Goal: Task Accomplishment & Management: Manage account settings

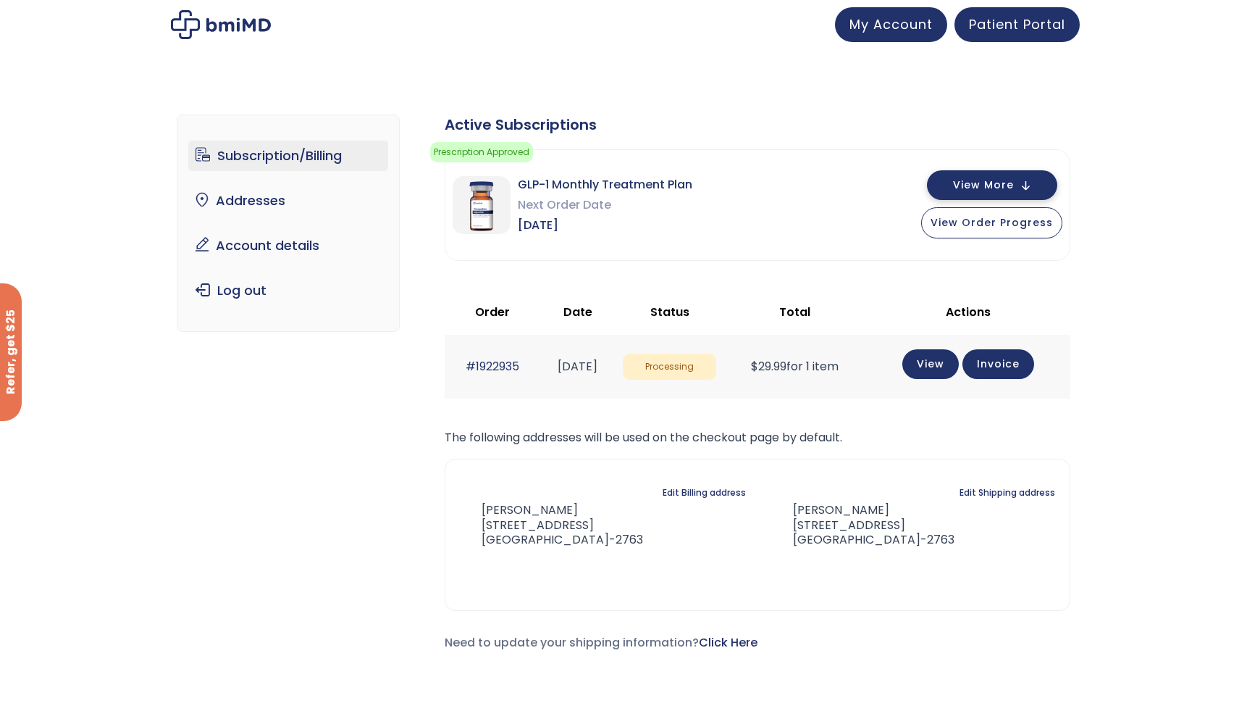
click at [1032, 189] on button "View More" at bounding box center [992, 185] width 130 height 30
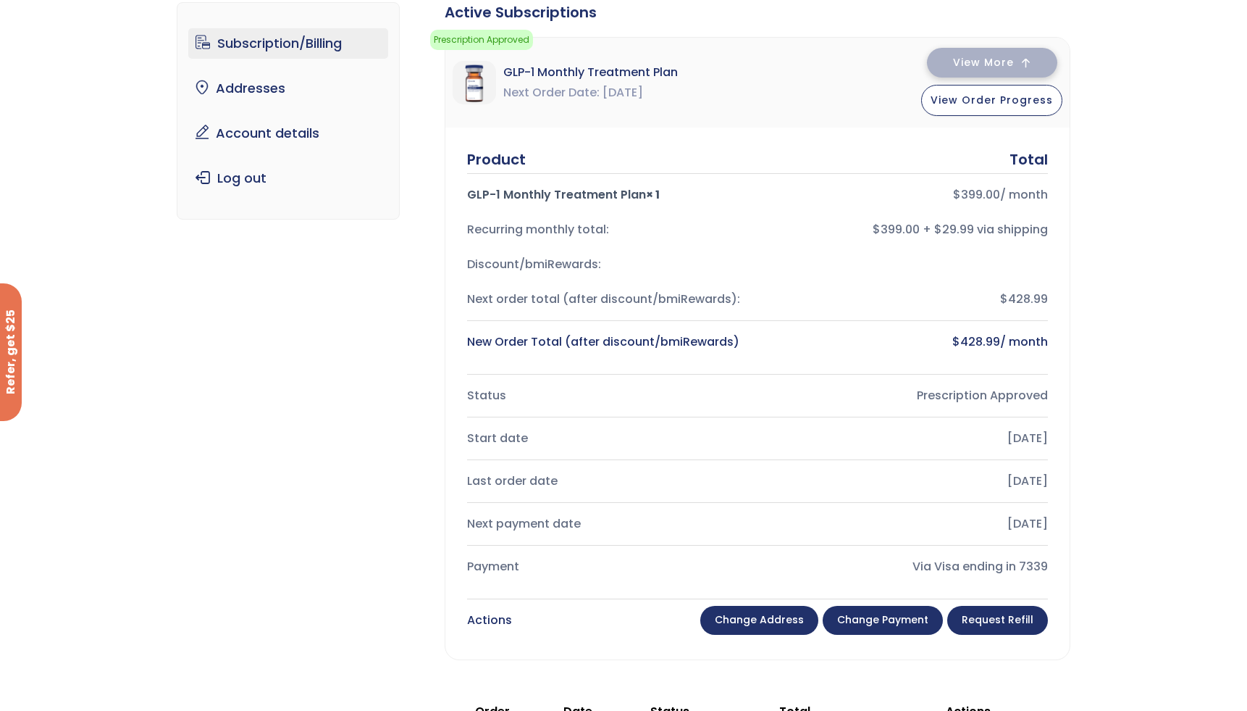
scroll to position [114, 0]
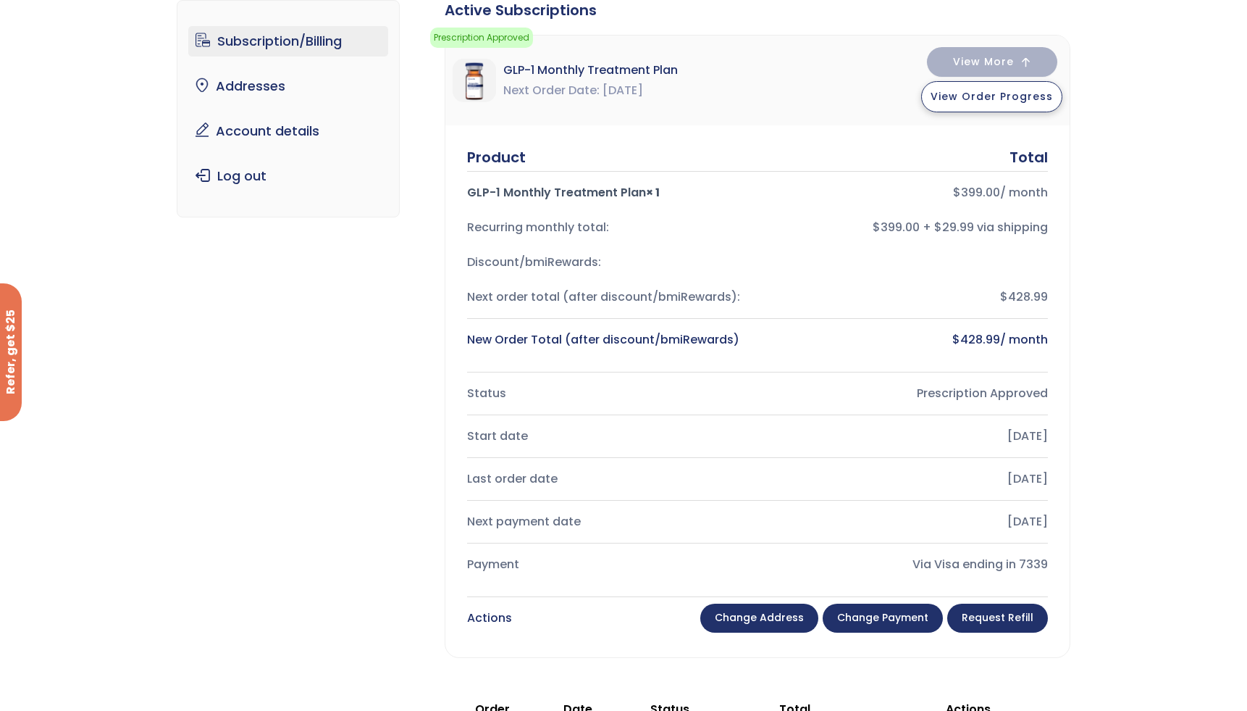
click at [979, 100] on span "View Order Progress" at bounding box center [992, 96] width 122 height 14
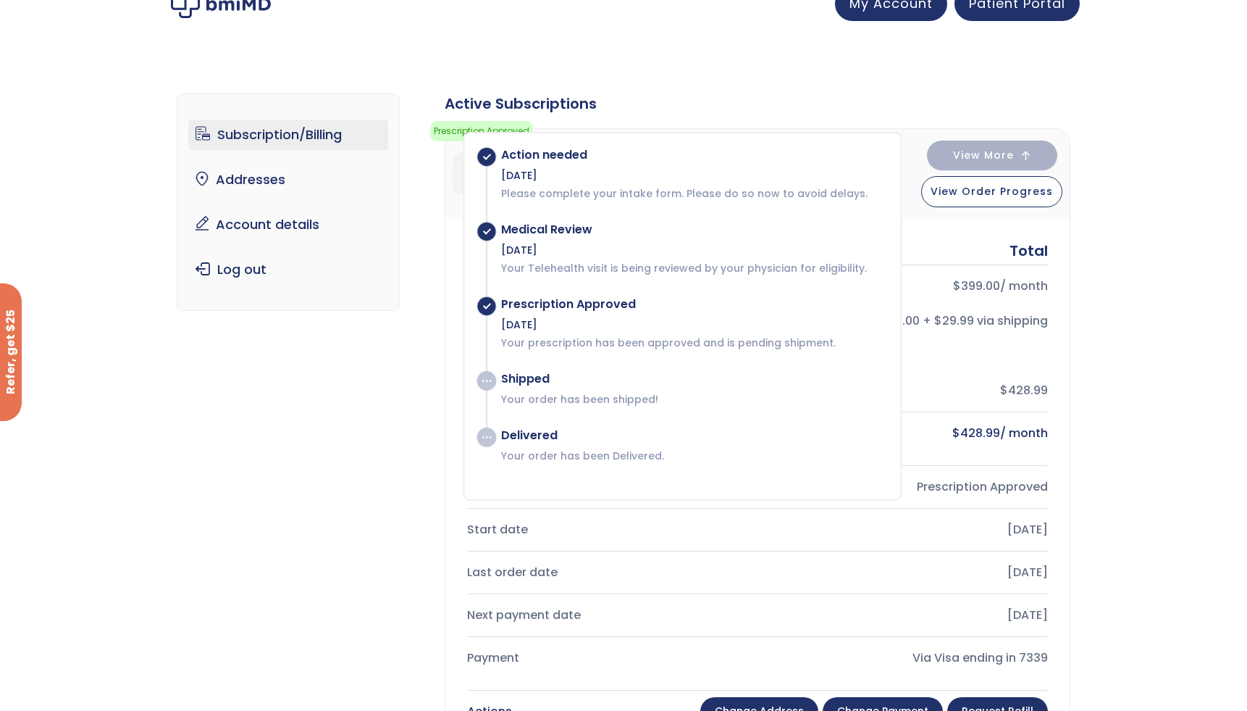
scroll to position [0, 0]
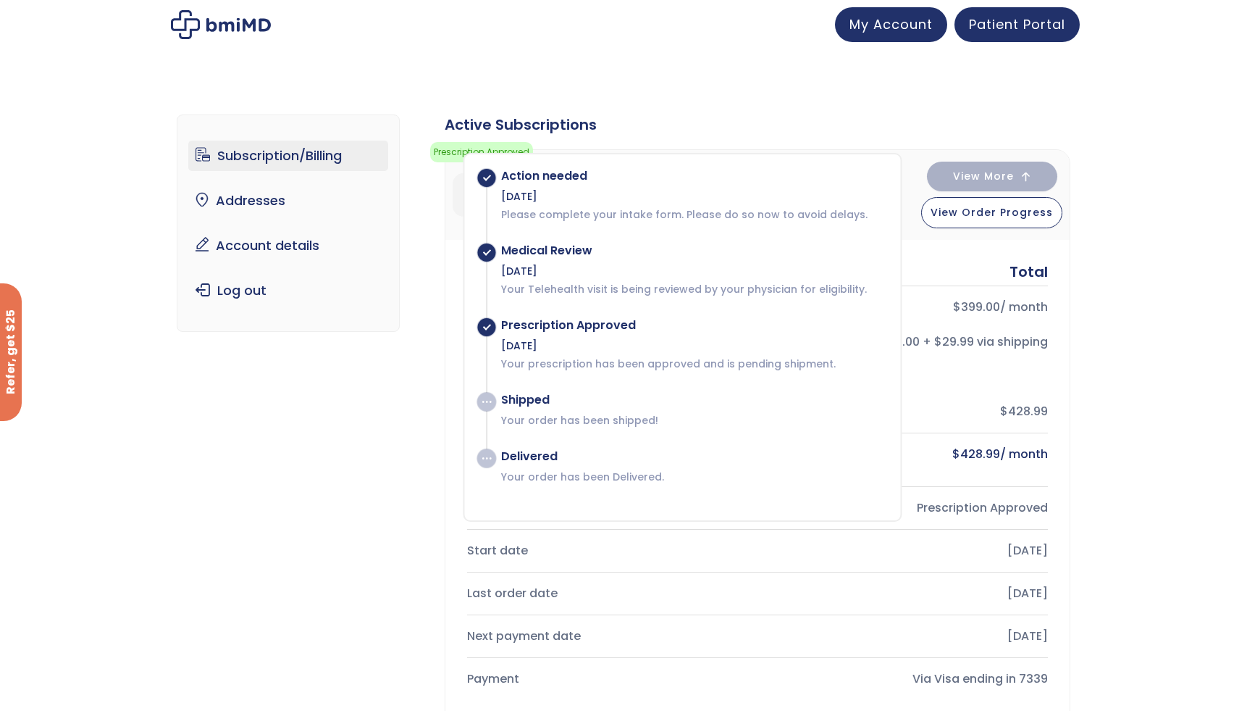
click at [1181, 290] on div "Subscription/Billing bmiRewards Addresses Account details Submit a Review Log o…" at bounding box center [623, 649] width 1247 height 1129
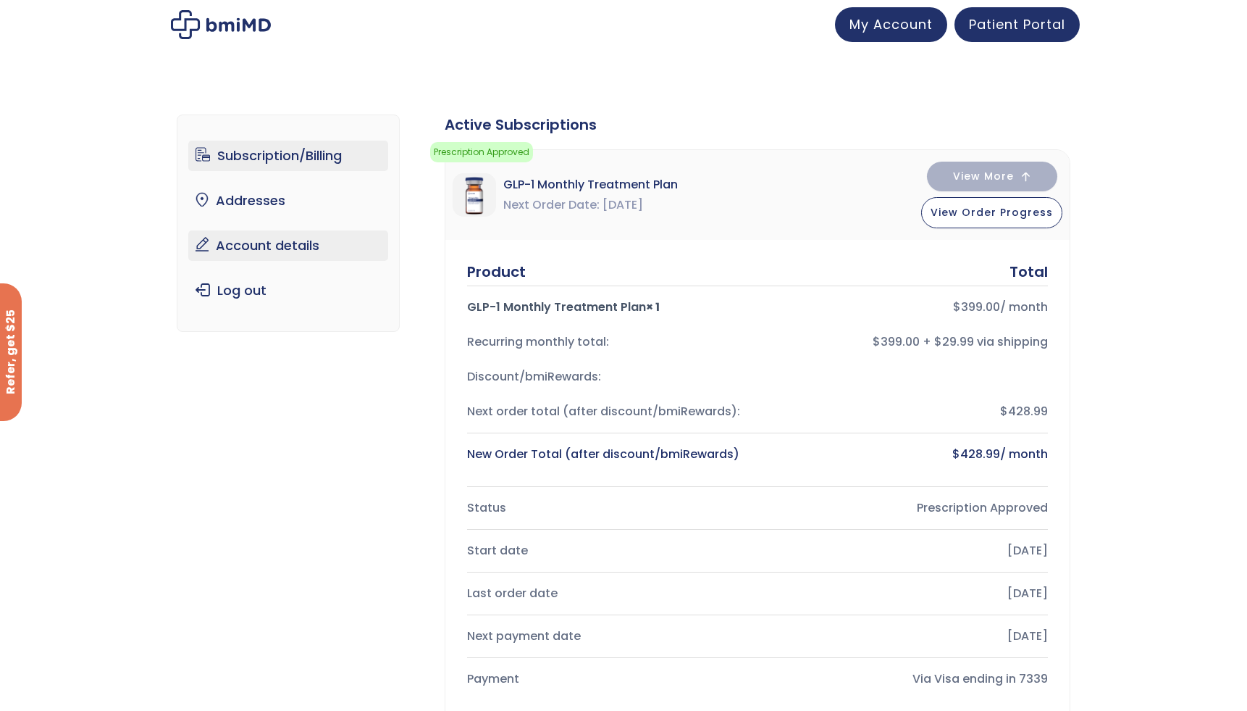
click at [314, 249] on link "Account details" at bounding box center [288, 245] width 201 height 30
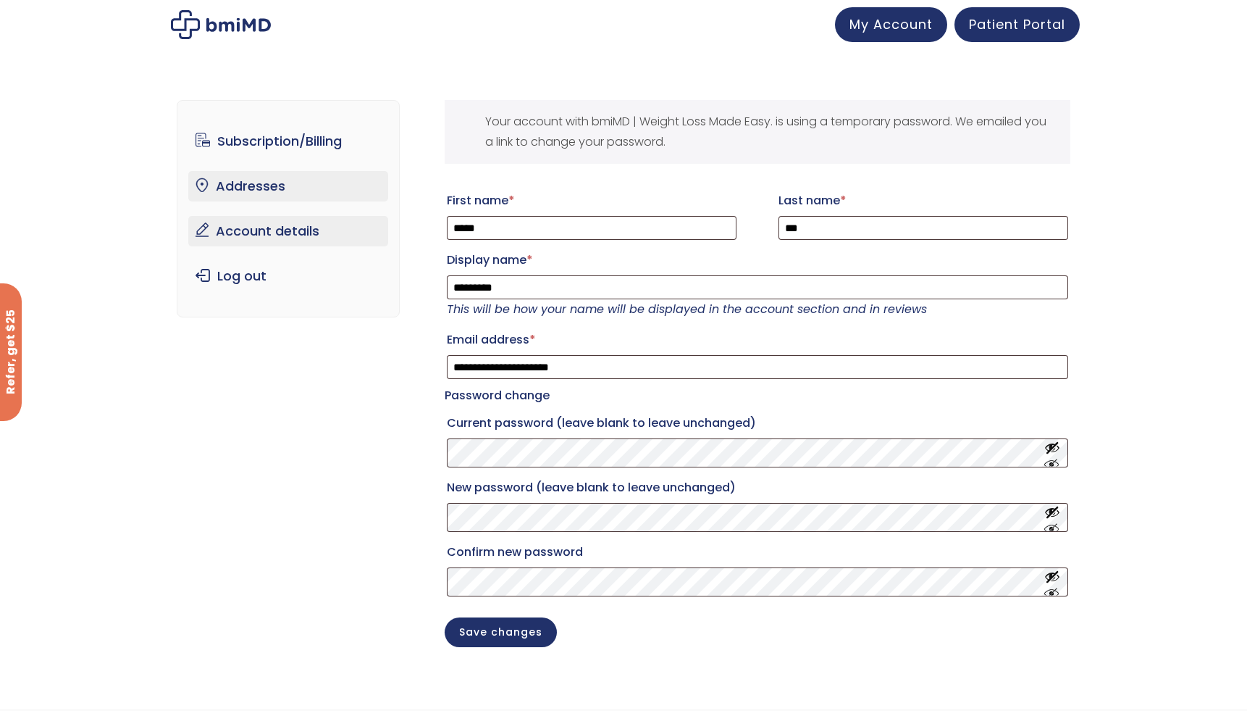
click at [272, 196] on link "Addresses" at bounding box center [288, 186] width 201 height 30
